Goal: Information Seeking & Learning: Learn about a topic

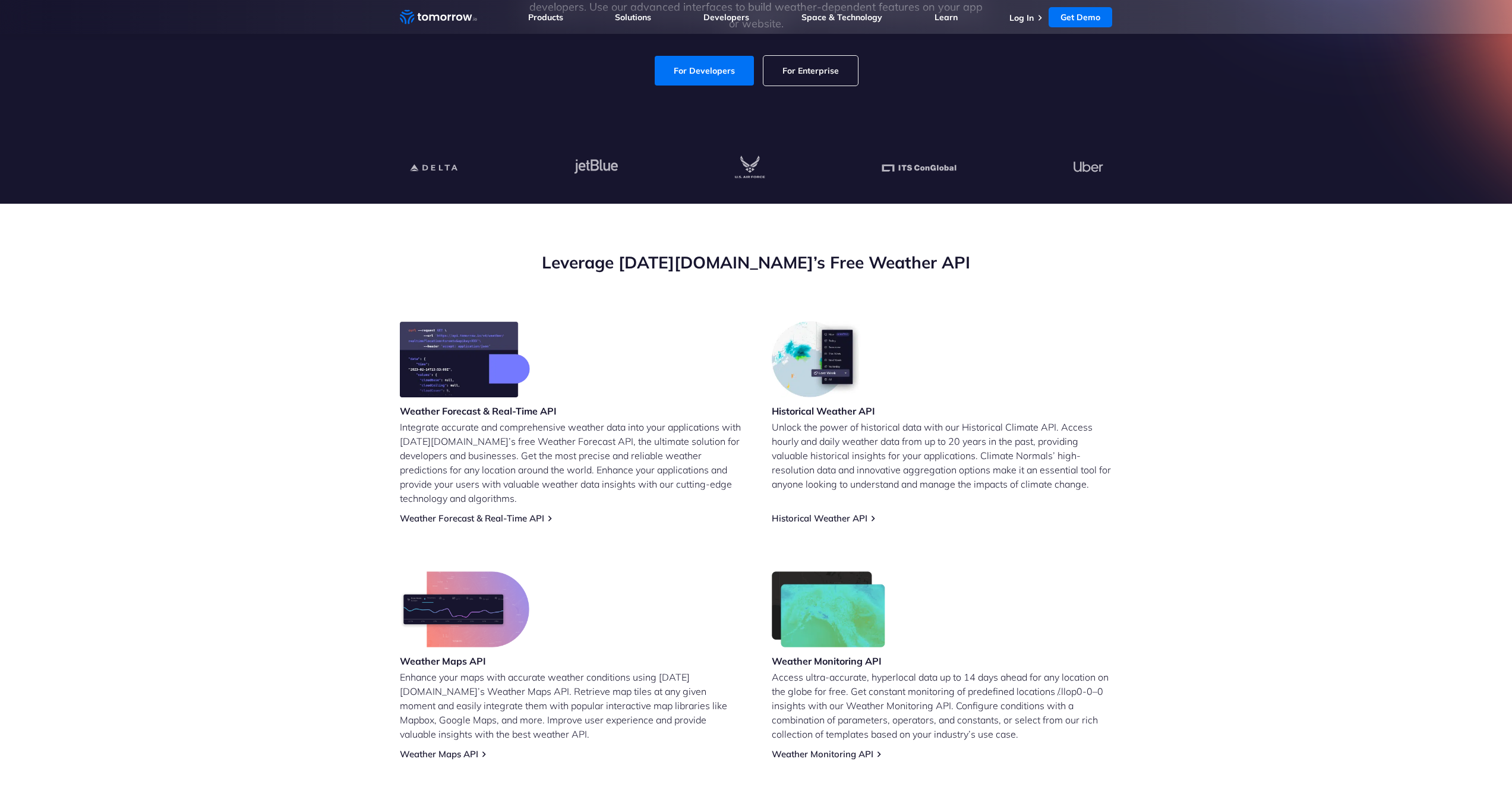
scroll to position [286, 0]
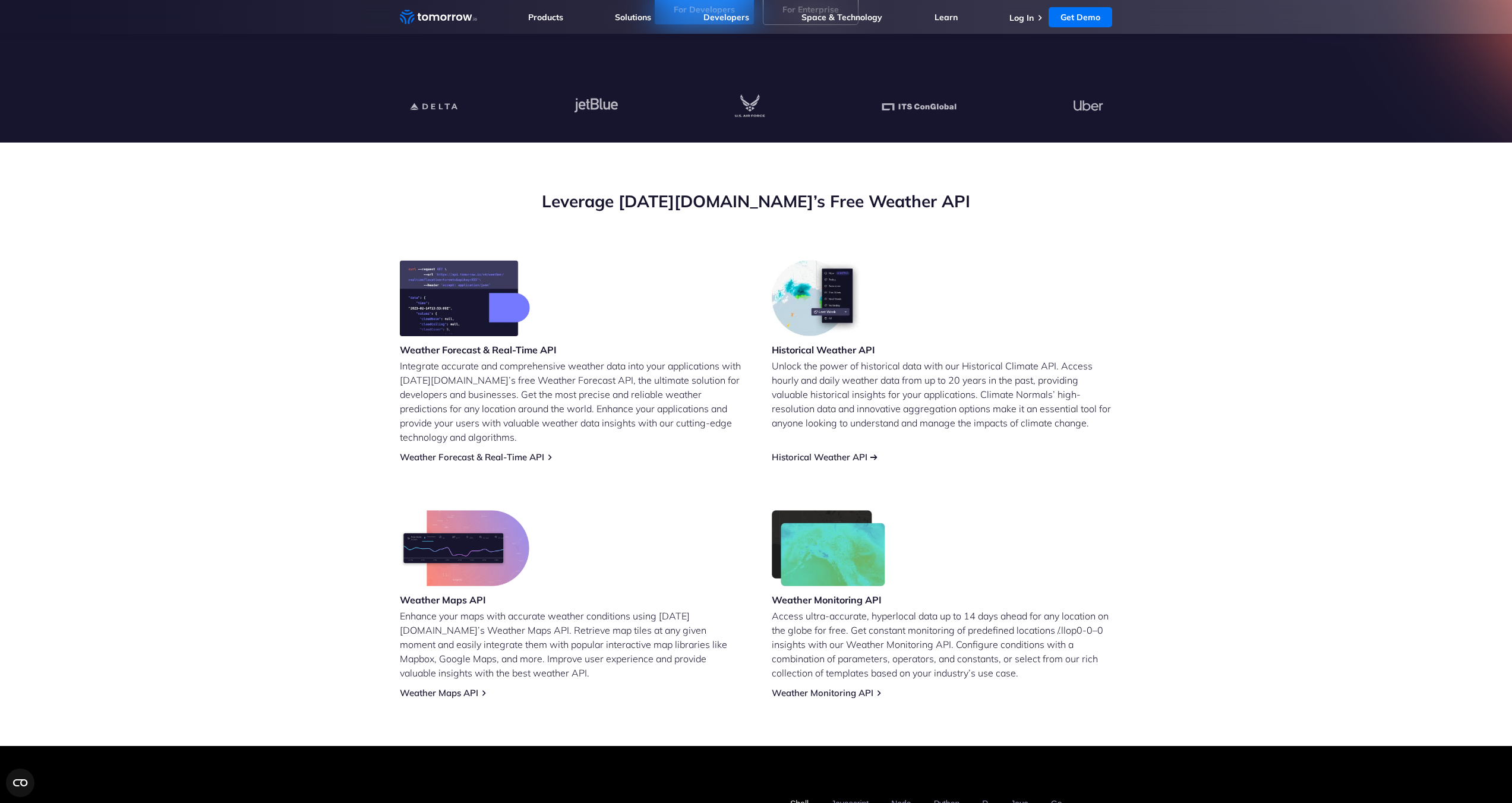
click at [854, 451] on link "Historical Weather API" at bounding box center [819, 457] width 96 height 11
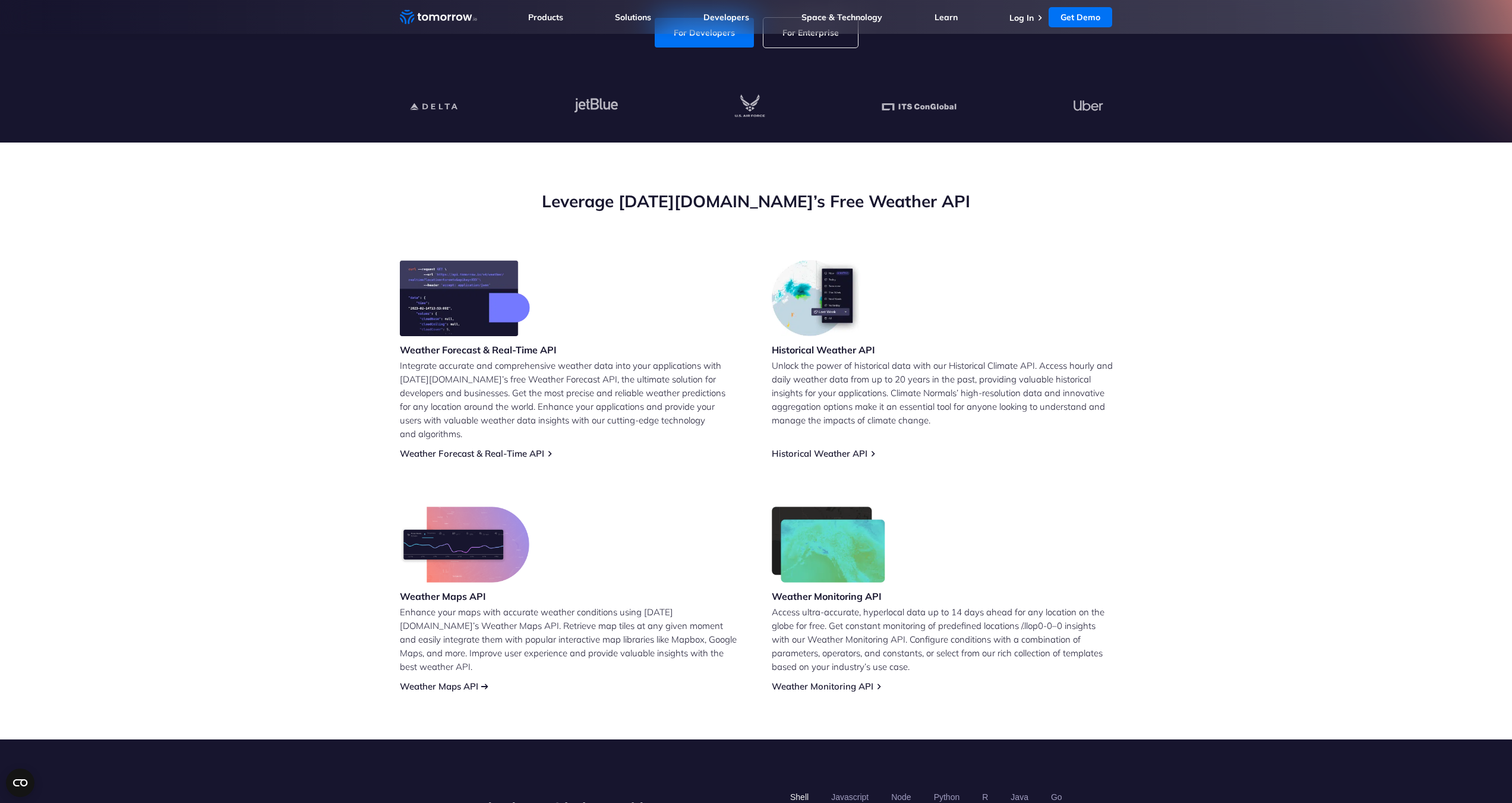
click at [473, 681] on link "Weather Maps API" at bounding box center [439, 687] width 78 height 11
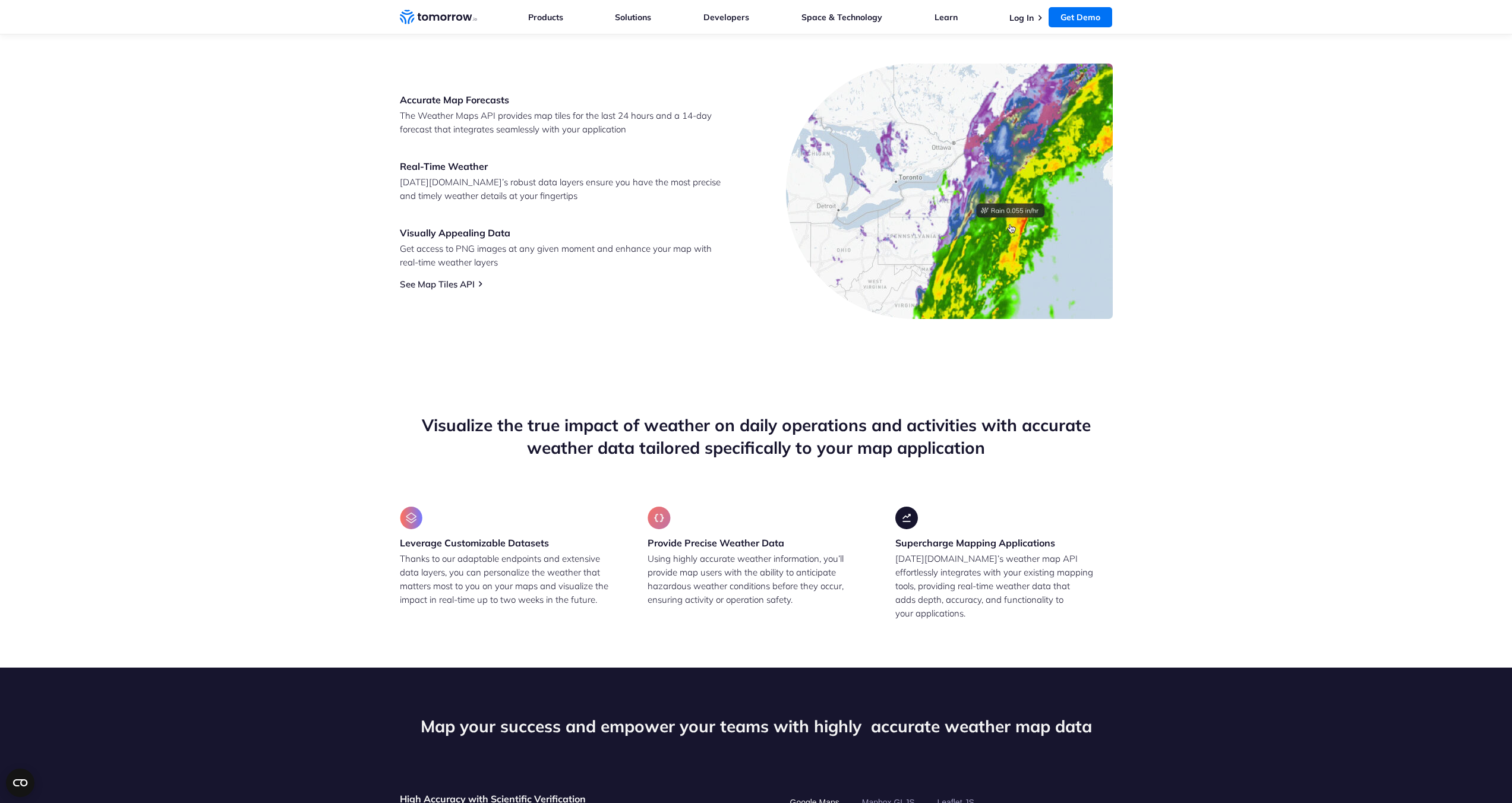
scroll to position [694, 0]
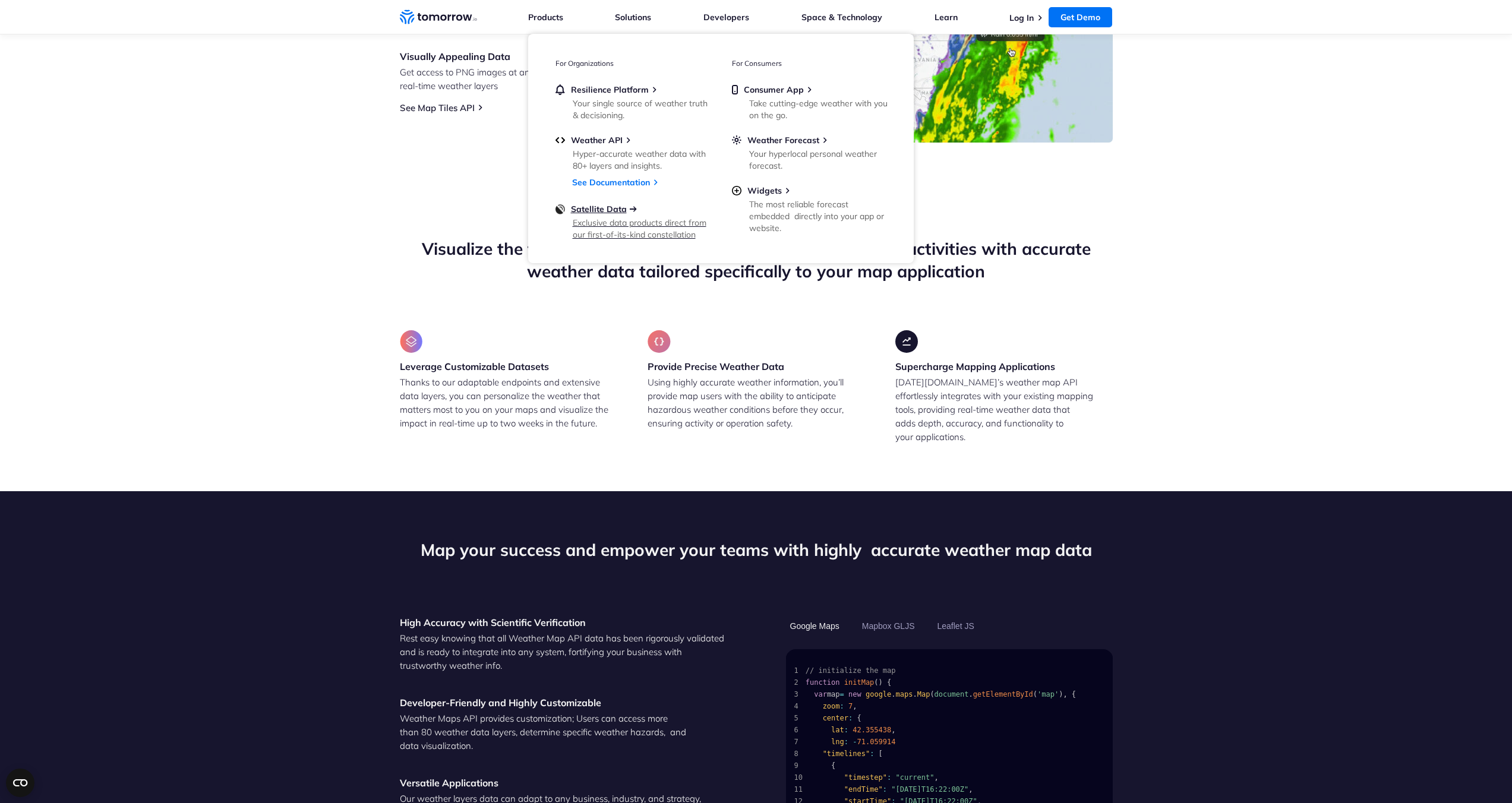
click at [600, 211] on span "Satellite Data" at bounding box center [599, 208] width 56 height 10
